Goal: Information Seeking & Learning: Learn about a topic

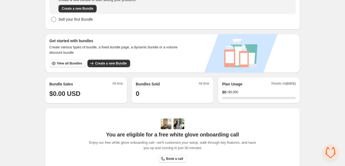
scroll to position [107, 0]
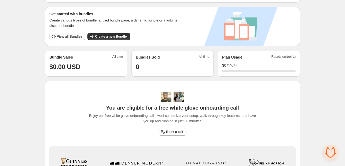
click at [66, 37] on span "View all Bundles" at bounding box center [69, 36] width 25 height 4
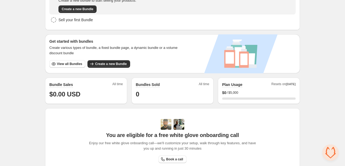
scroll to position [189, 0]
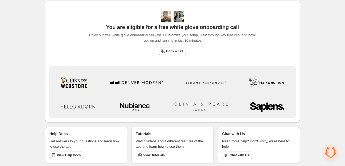
scroll to position [189, 0]
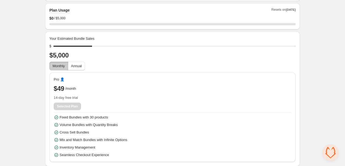
scroll to position [6, 0]
